Goal: Task Accomplishment & Management: Use online tool/utility

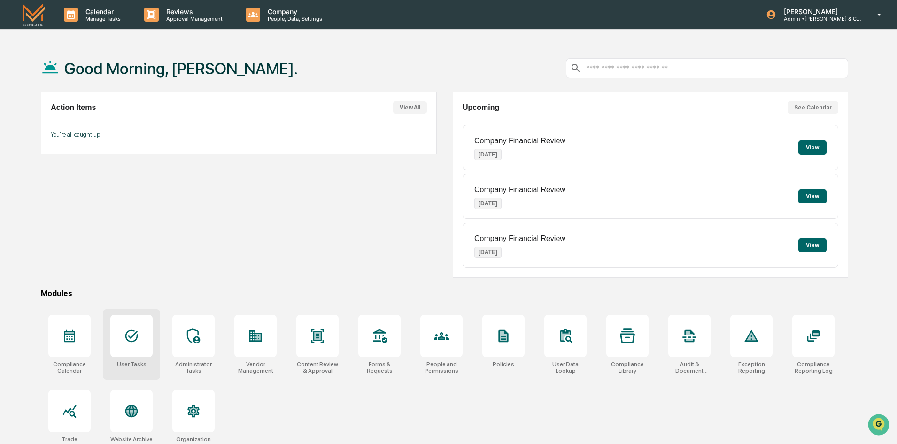
click at [128, 341] on icon at bounding box center [131, 336] width 13 height 13
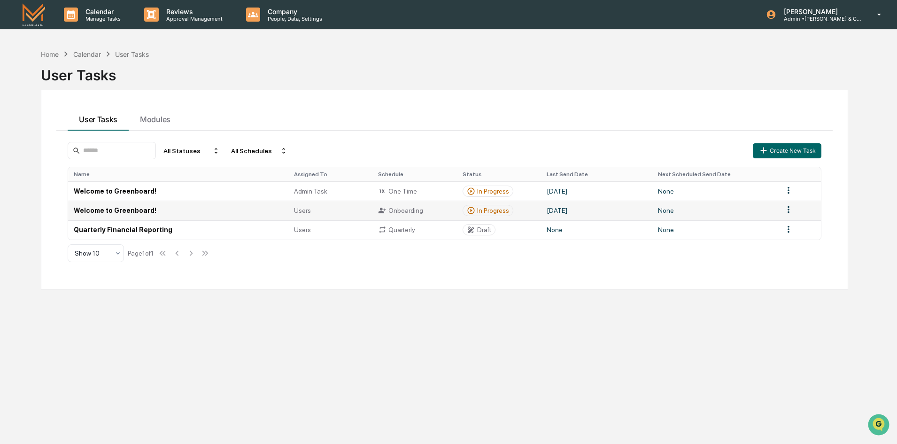
click at [126, 208] on td "Welcome to Greenboard!" at bounding box center [178, 210] width 220 height 19
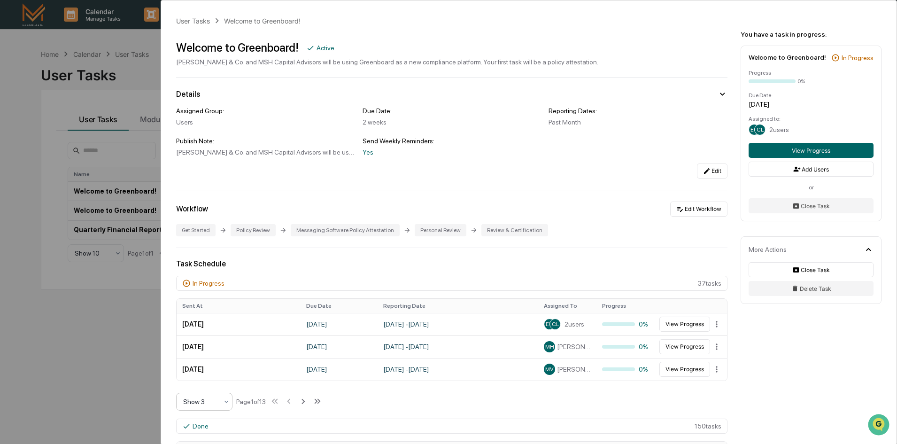
click at [199, 401] on div at bounding box center [200, 401] width 35 height 9
click at [202, 377] on div "Show 10" at bounding box center [204, 377] width 55 height 19
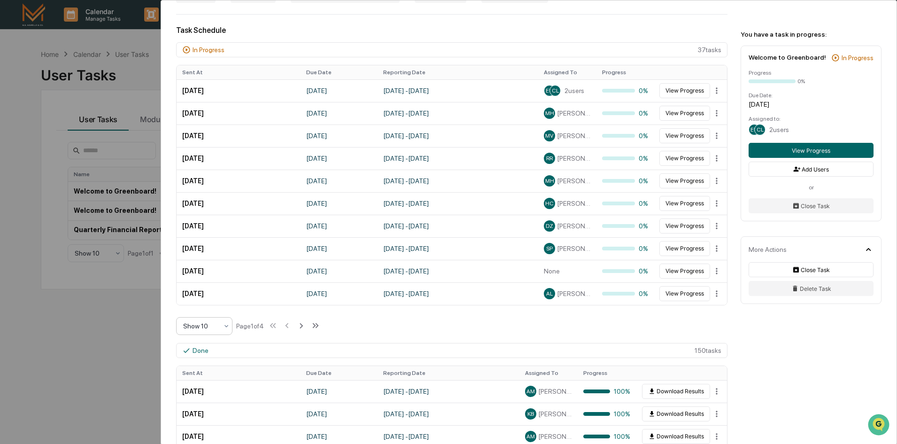
scroll to position [235, 0]
click at [303, 325] on icon at bounding box center [301, 324] width 3 height 5
click at [303, 325] on icon at bounding box center [302, 324] width 10 height 10
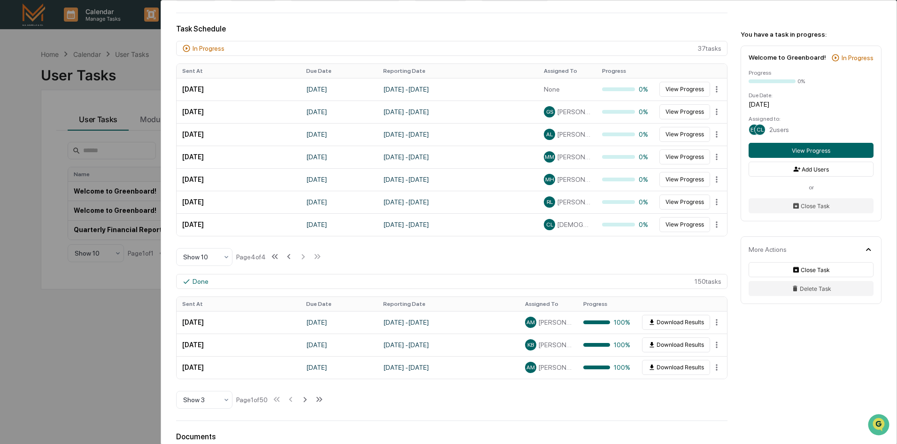
click at [79, 364] on div "User Tasks Welcome to Greenboard! Welcome to Greenboard! Active [PERSON_NAME] &…" at bounding box center [448, 222] width 897 height 444
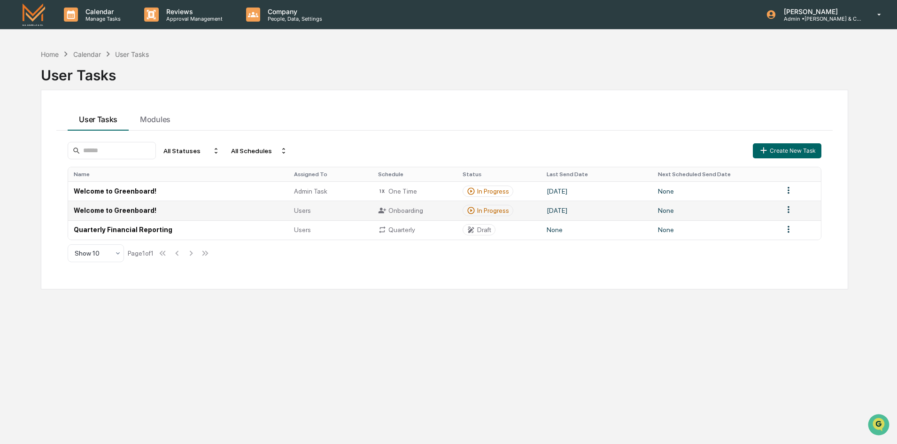
click at [481, 212] on div "In Progress" at bounding box center [493, 211] width 32 height 8
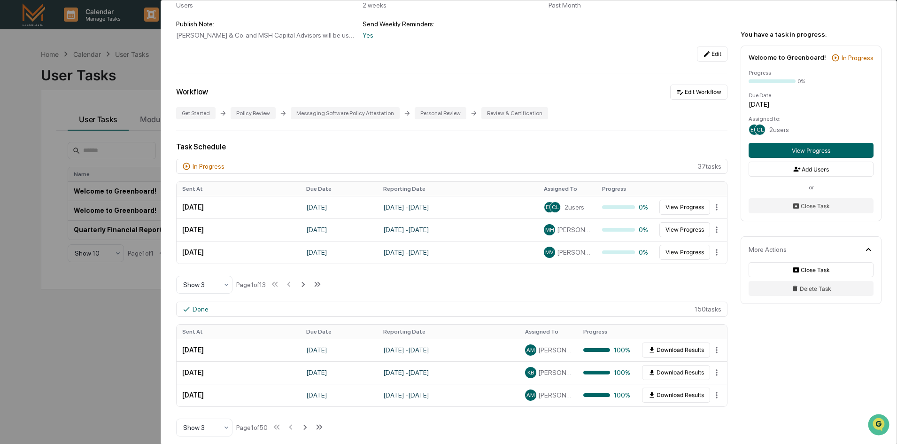
scroll to position [141, 0]
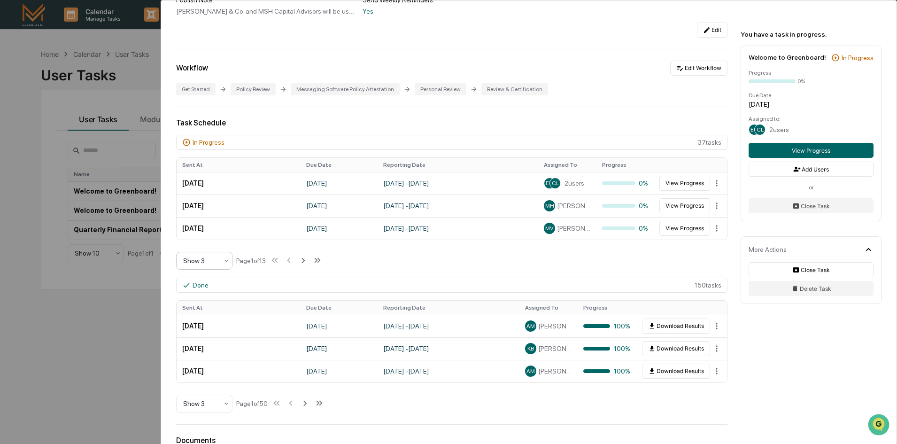
click at [203, 259] on div at bounding box center [200, 260] width 35 height 9
click at [203, 322] on div "Show 10" at bounding box center [204, 320] width 55 height 19
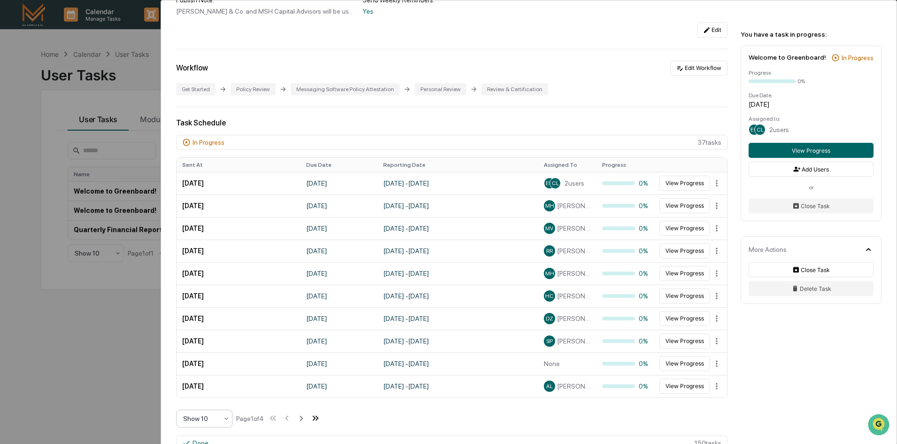
click at [316, 419] on icon at bounding box center [313, 418] width 3 height 5
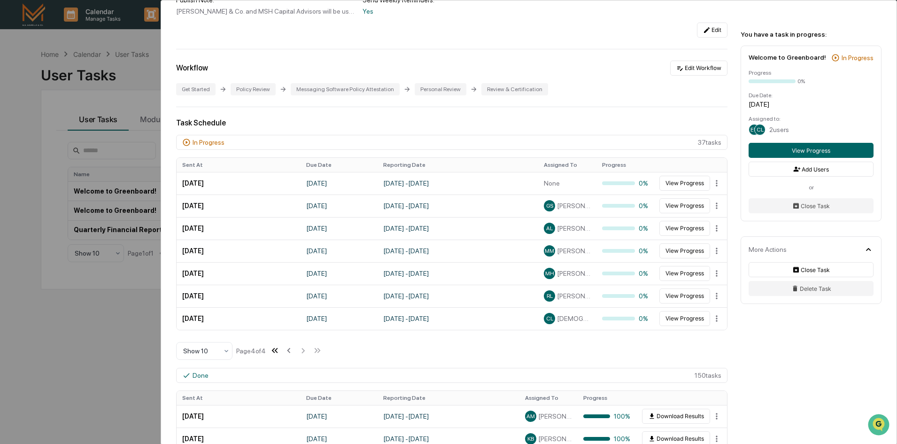
click at [277, 350] on icon at bounding box center [276, 350] width 3 height 5
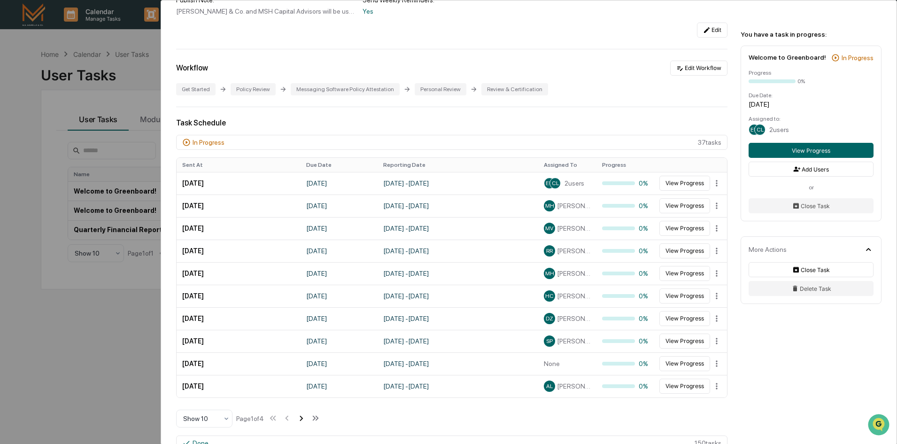
click at [302, 418] on icon at bounding box center [301, 418] width 10 height 10
click at [302, 418] on icon at bounding box center [302, 418] width 10 height 10
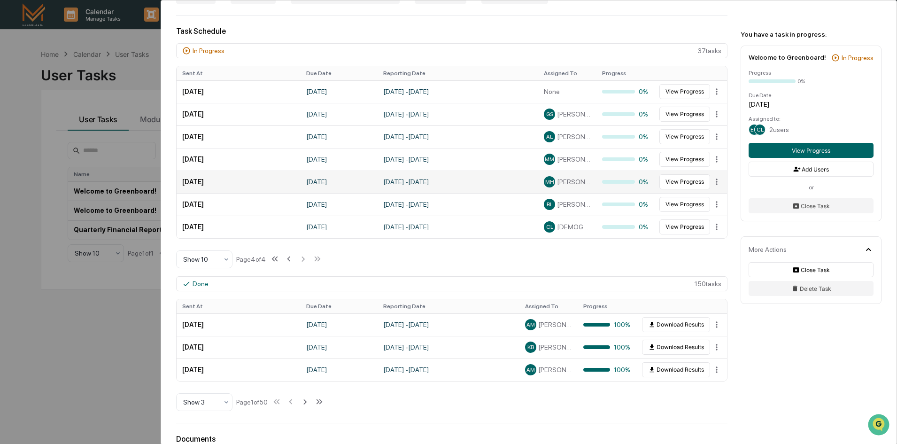
scroll to position [200, 0]
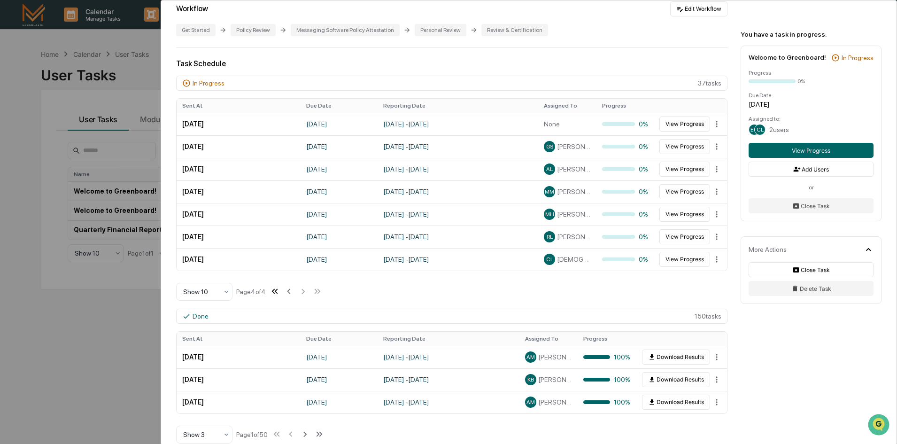
click at [278, 293] on icon at bounding box center [275, 291] width 10 height 10
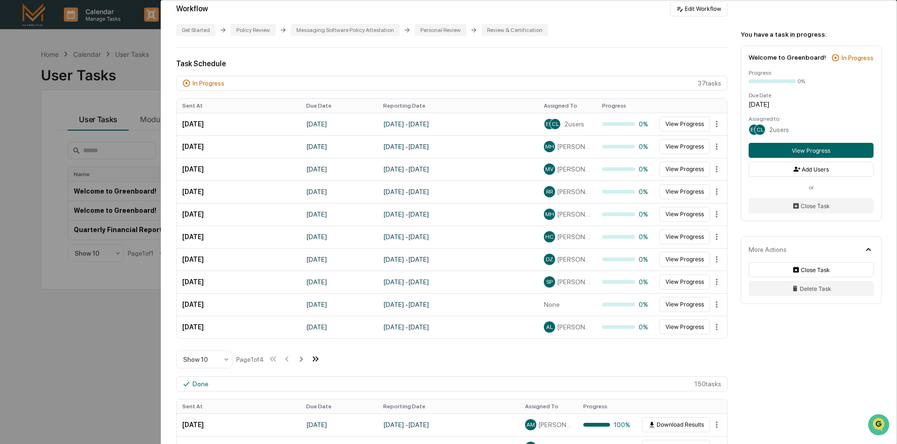
click at [318, 360] on icon at bounding box center [315, 359] width 10 height 10
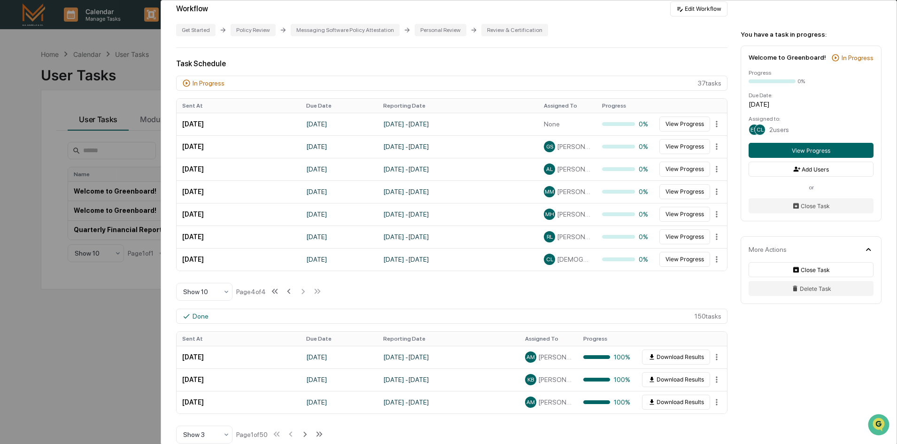
click at [103, 407] on div "User Tasks Welcome to Greenboard! Welcome to Greenboard! Active [PERSON_NAME] &…" at bounding box center [448, 222] width 897 height 444
